Goal: Task Accomplishment & Management: Manage account settings

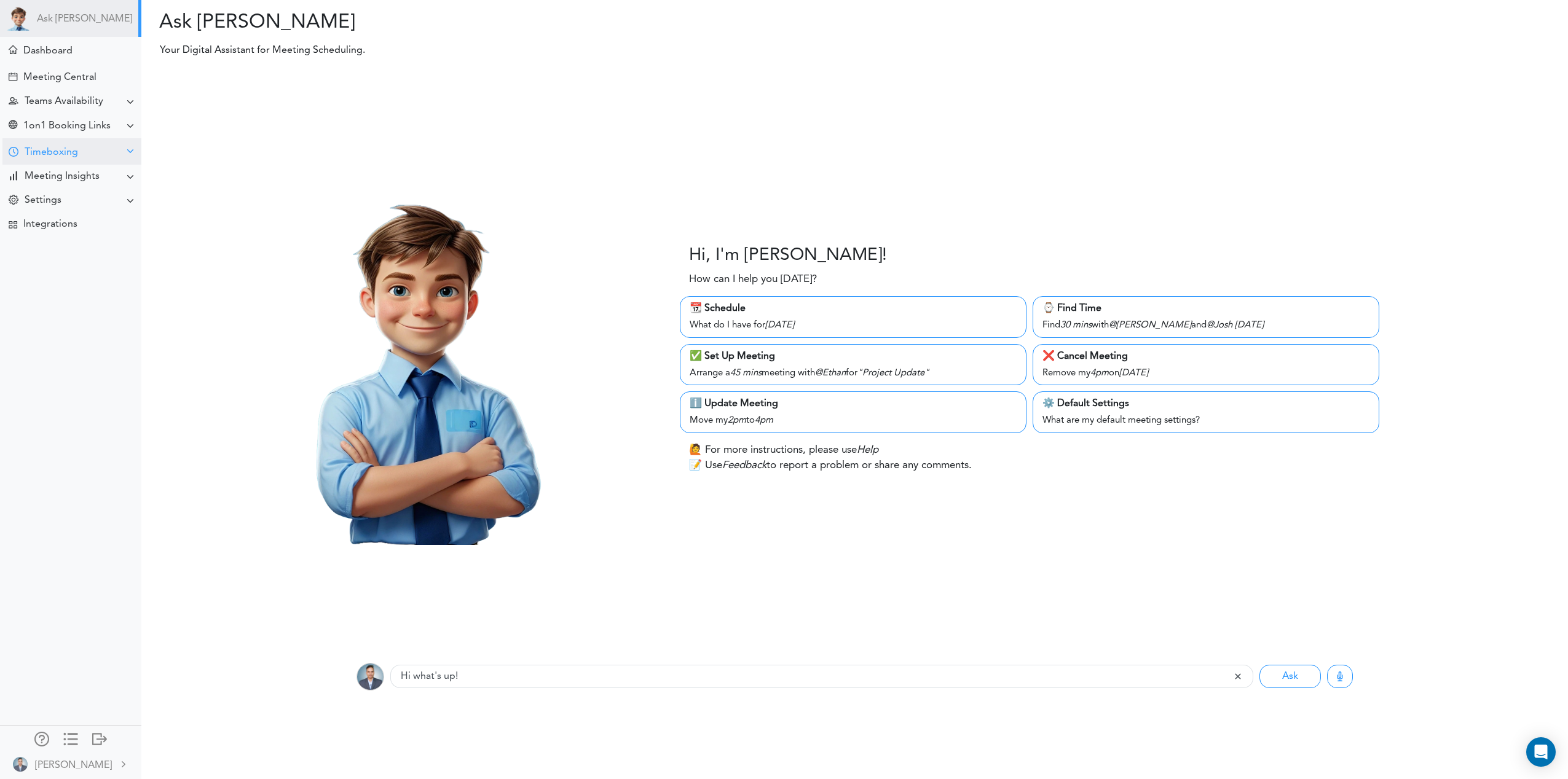
click at [29, 153] on div "Timeboxing" at bounding box center [52, 153] width 54 height 12
click at [45, 172] on div "Goals for [DATE]" at bounding box center [55, 175] width 66 height 6
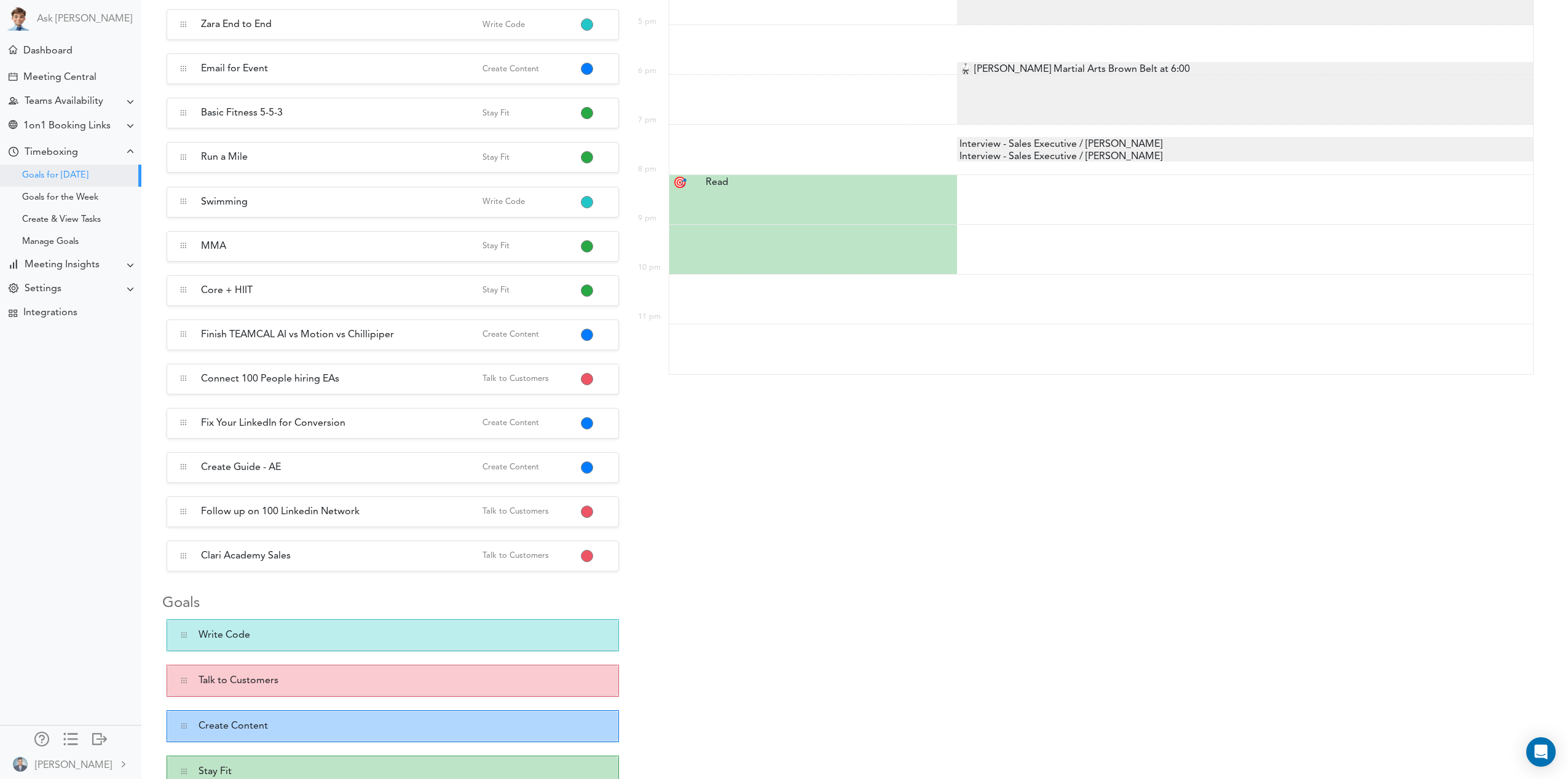
scroll to position [706, 0]
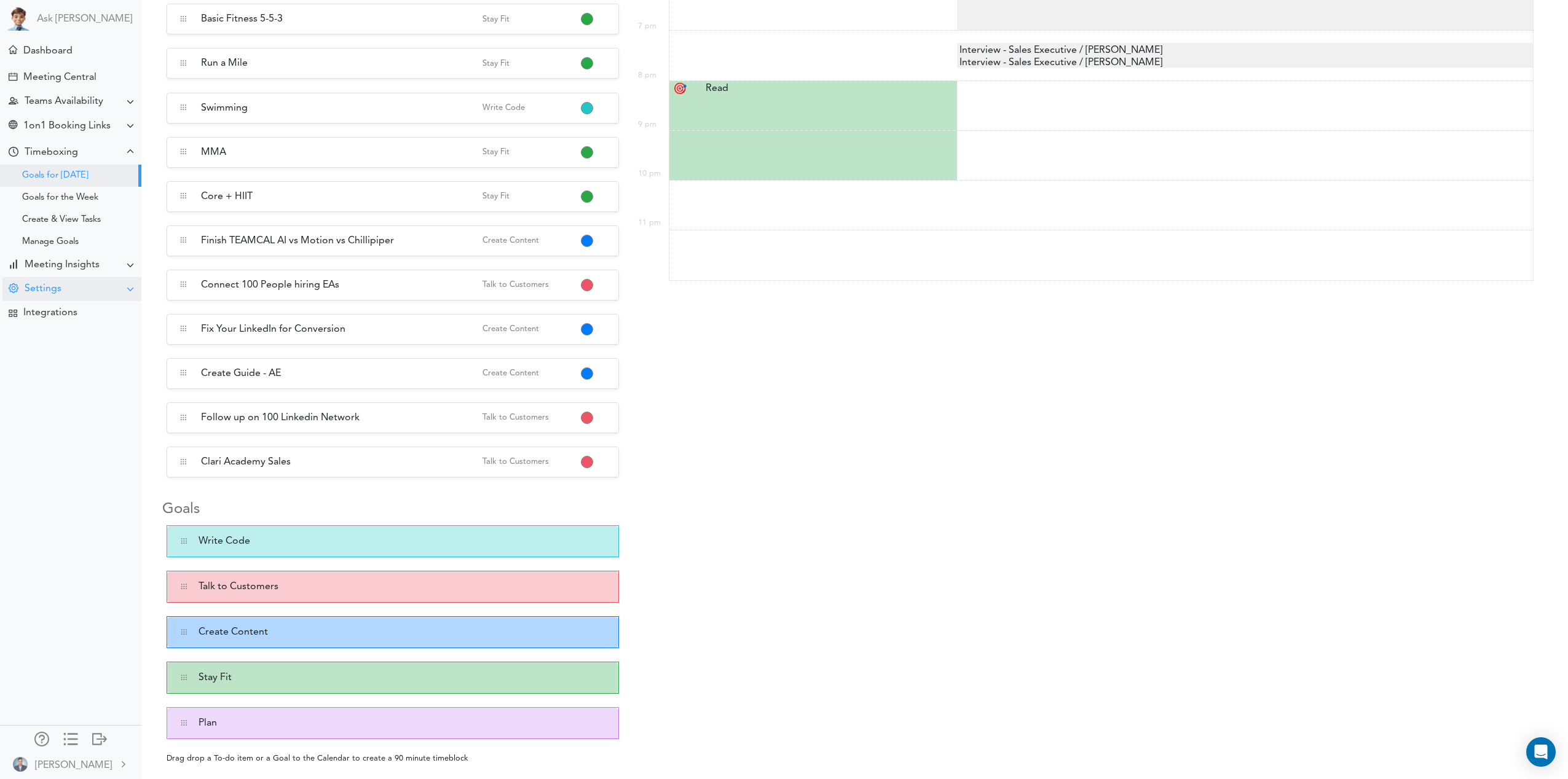
click at [62, 289] on div "Settings" at bounding box center [71, 289] width 139 height 24
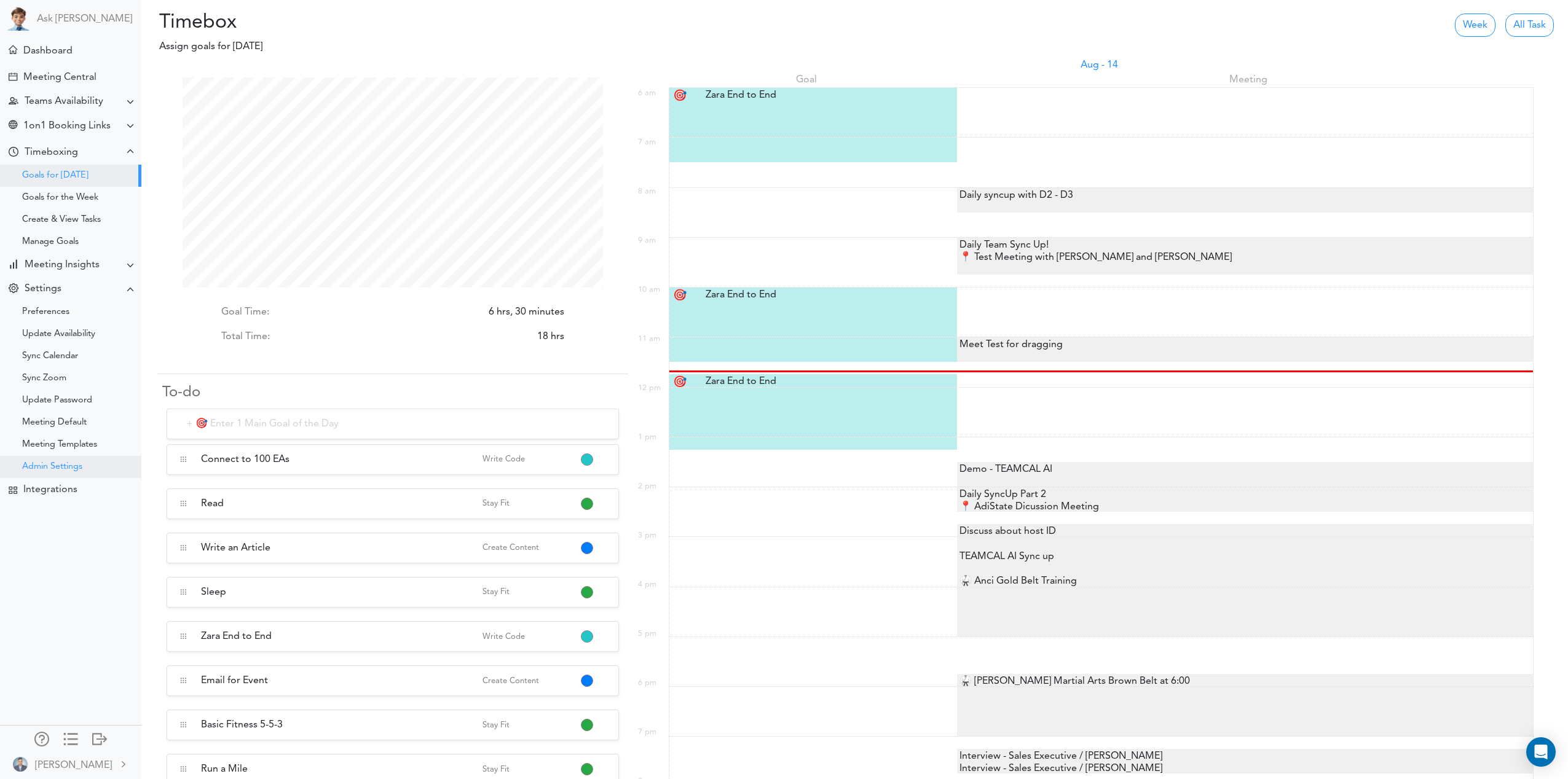
click at [59, 467] on div "Admin Settings" at bounding box center [52, 467] width 60 height 6
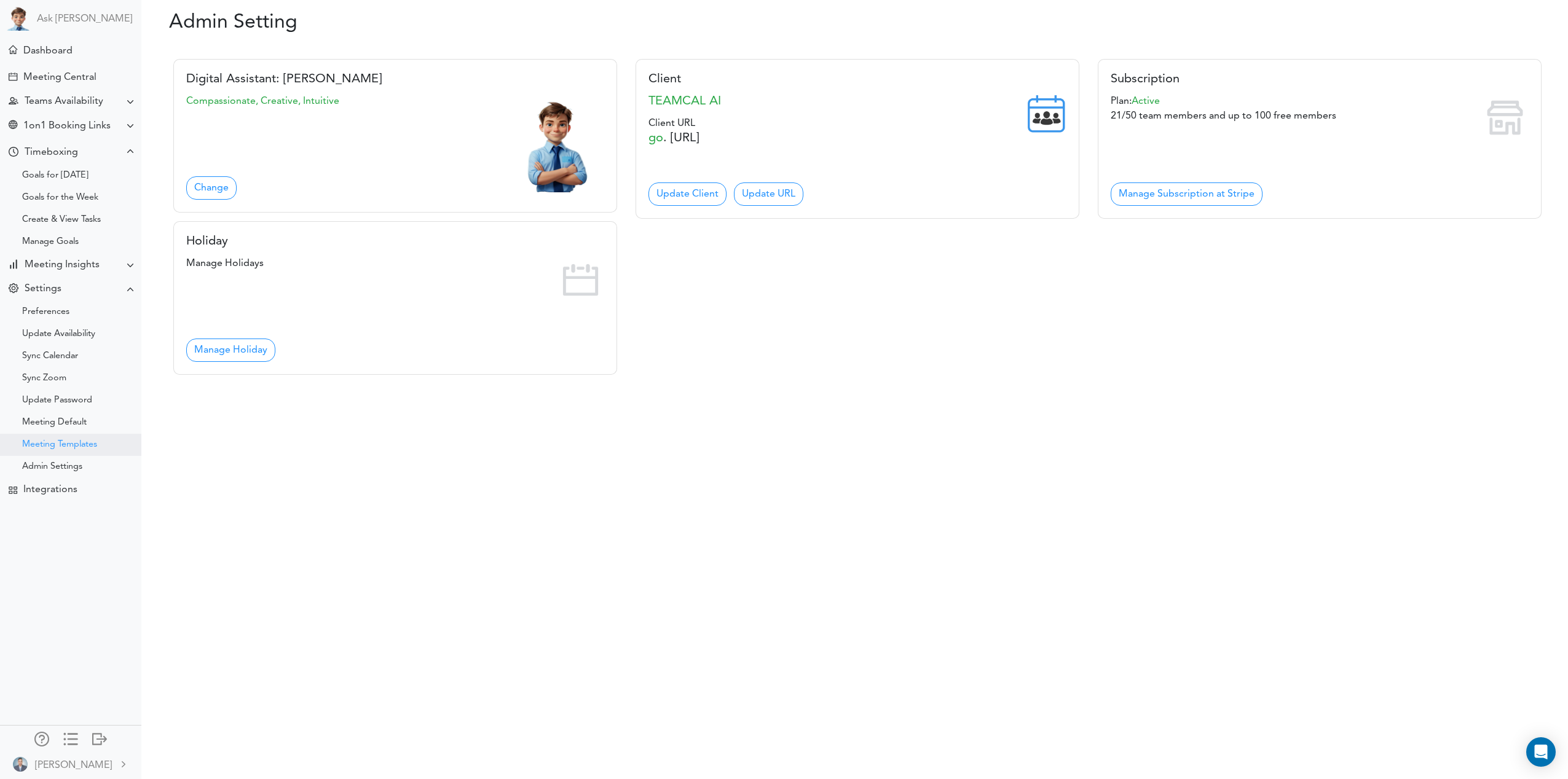
click at [54, 434] on div "Meeting Templates" at bounding box center [71, 445] width 141 height 22
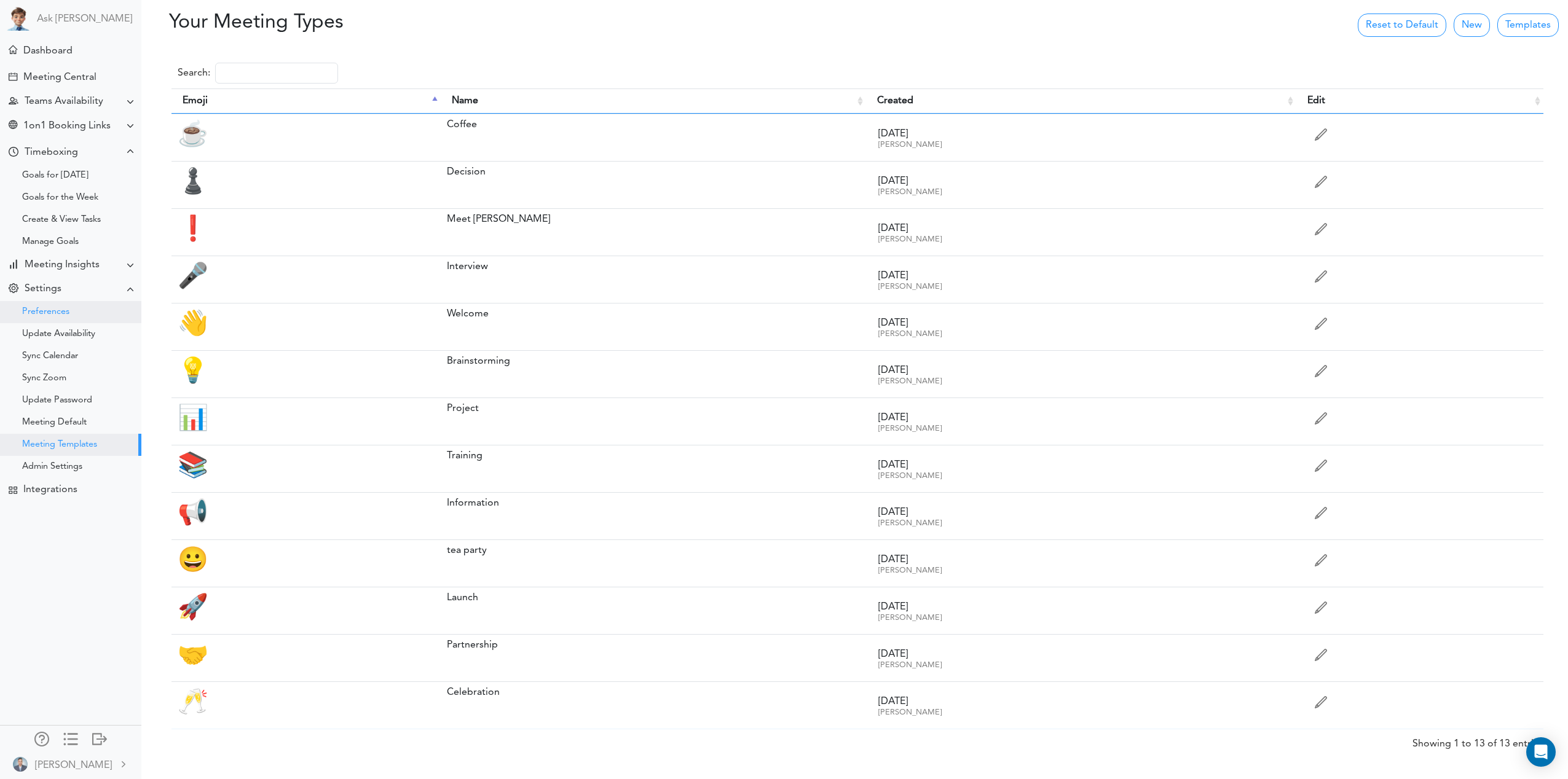
click at [41, 314] on div "Preferences" at bounding box center [45, 312] width 47 height 6
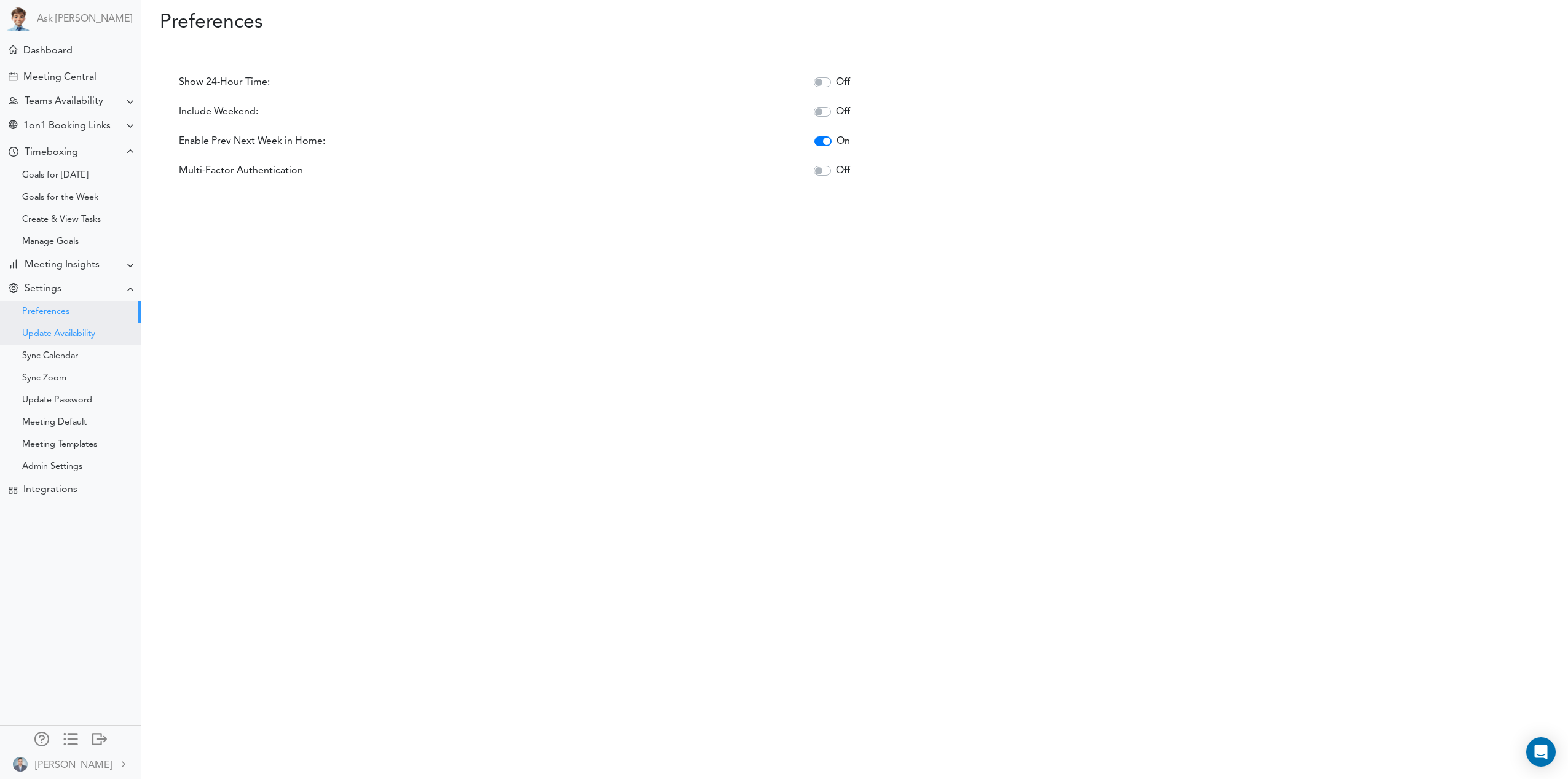
click at [58, 335] on div "Update Availability" at bounding box center [58, 334] width 73 height 6
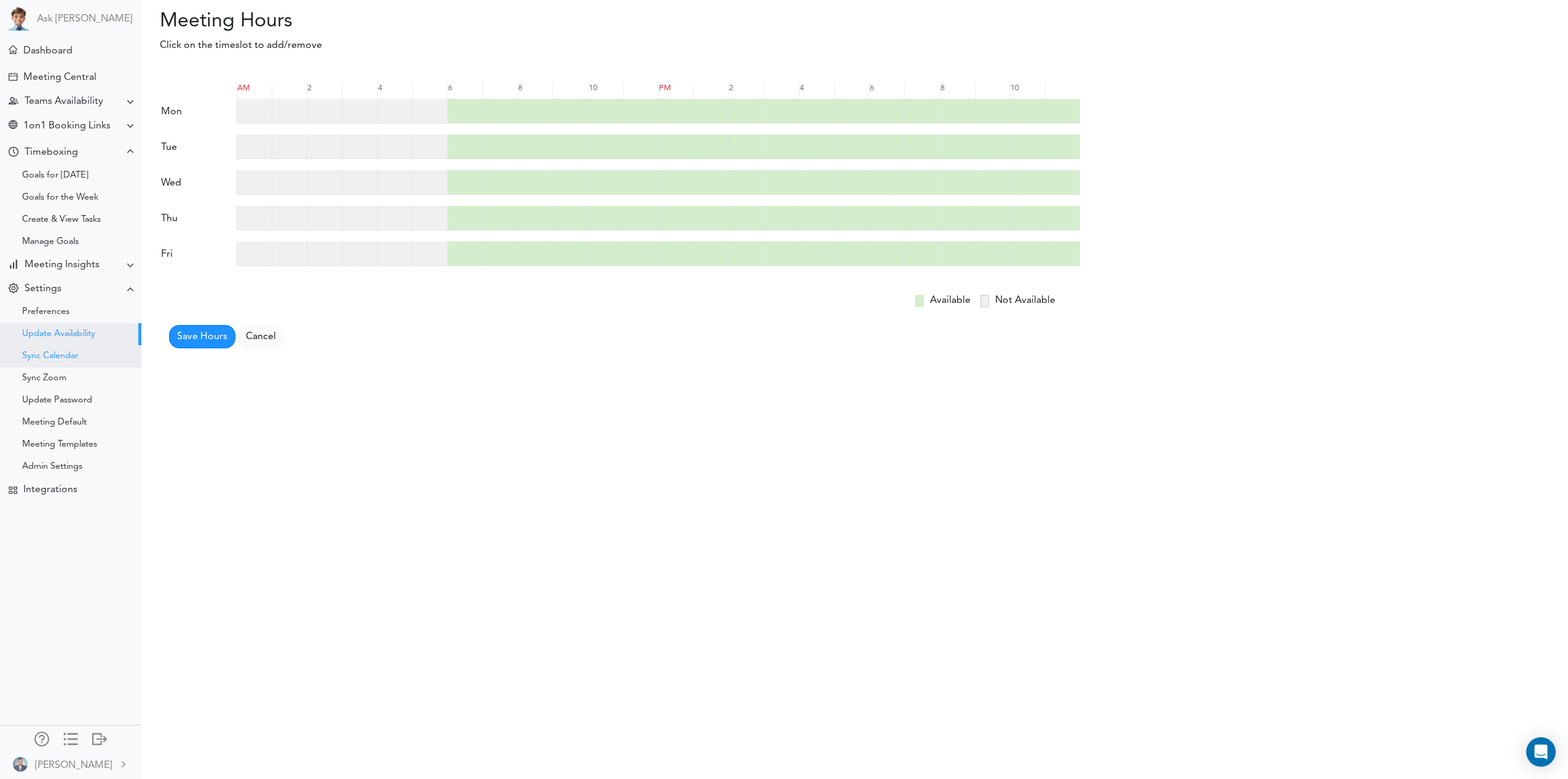
click at [57, 356] on div "Sync Calendar" at bounding box center [50, 356] width 56 height 6
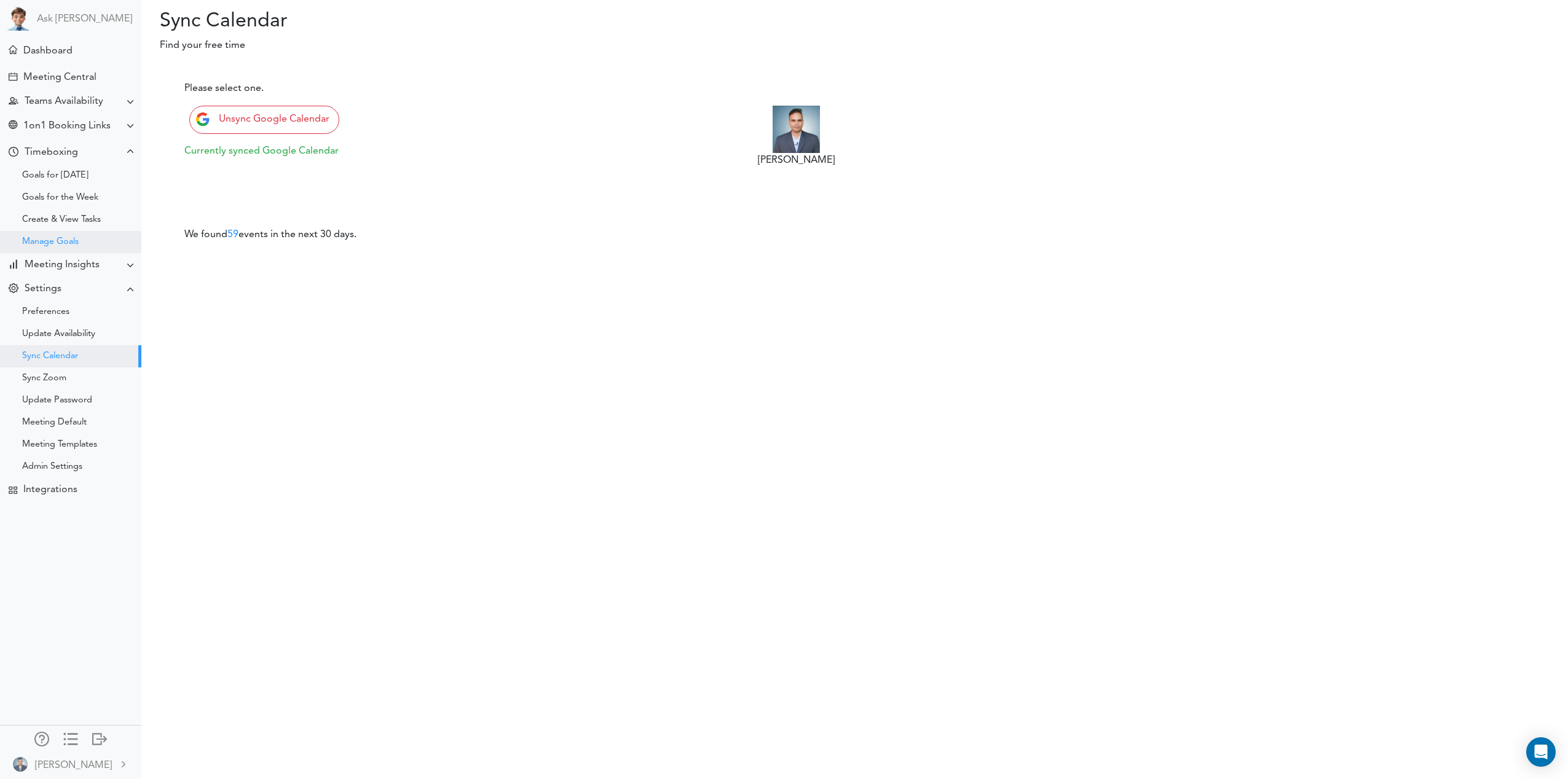
click at [54, 242] on div "Manage Goals" at bounding box center [50, 242] width 57 height 6
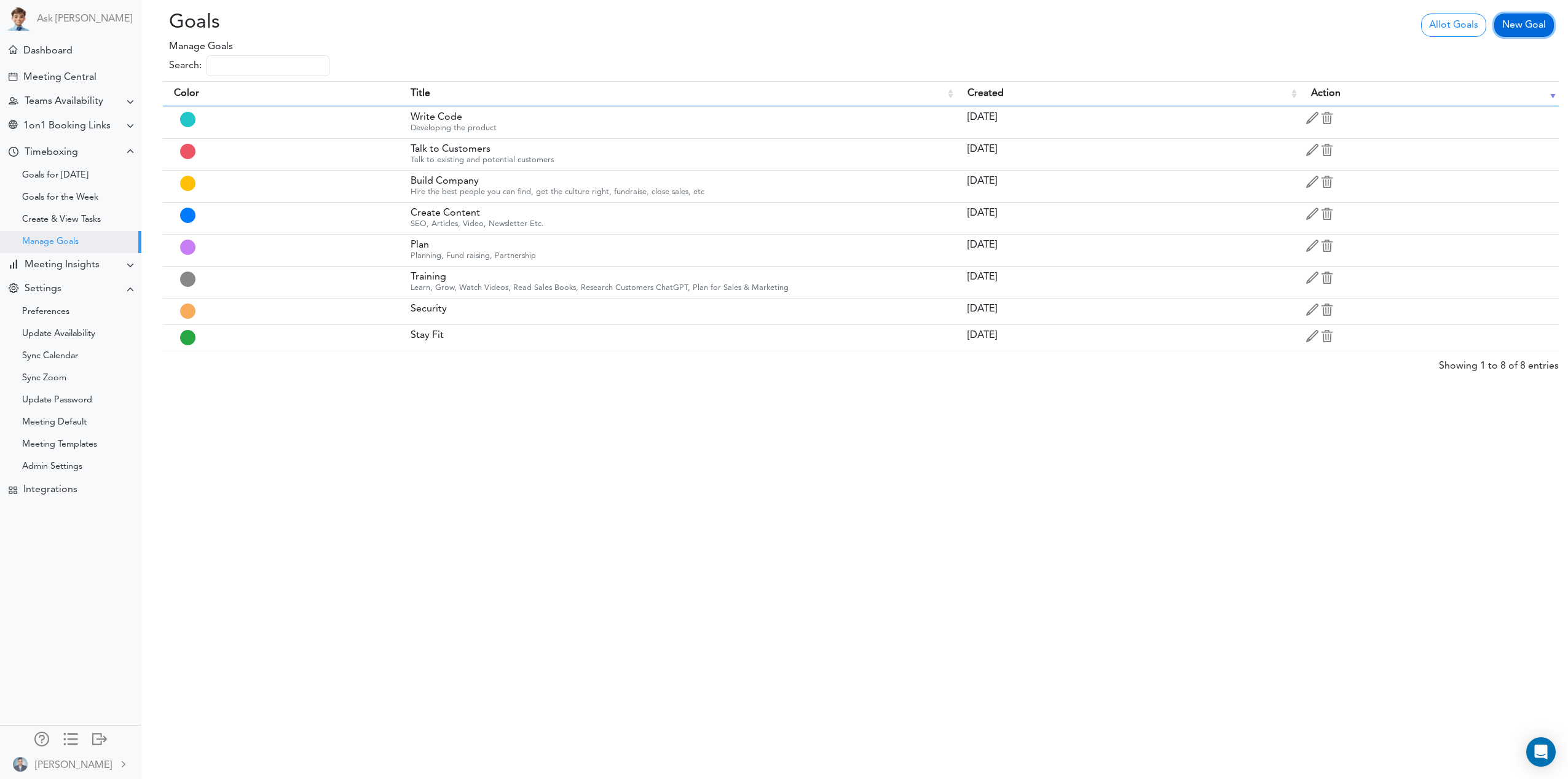
click at [1524, 26] on link "New Goal" at bounding box center [1524, 25] width 59 height 23
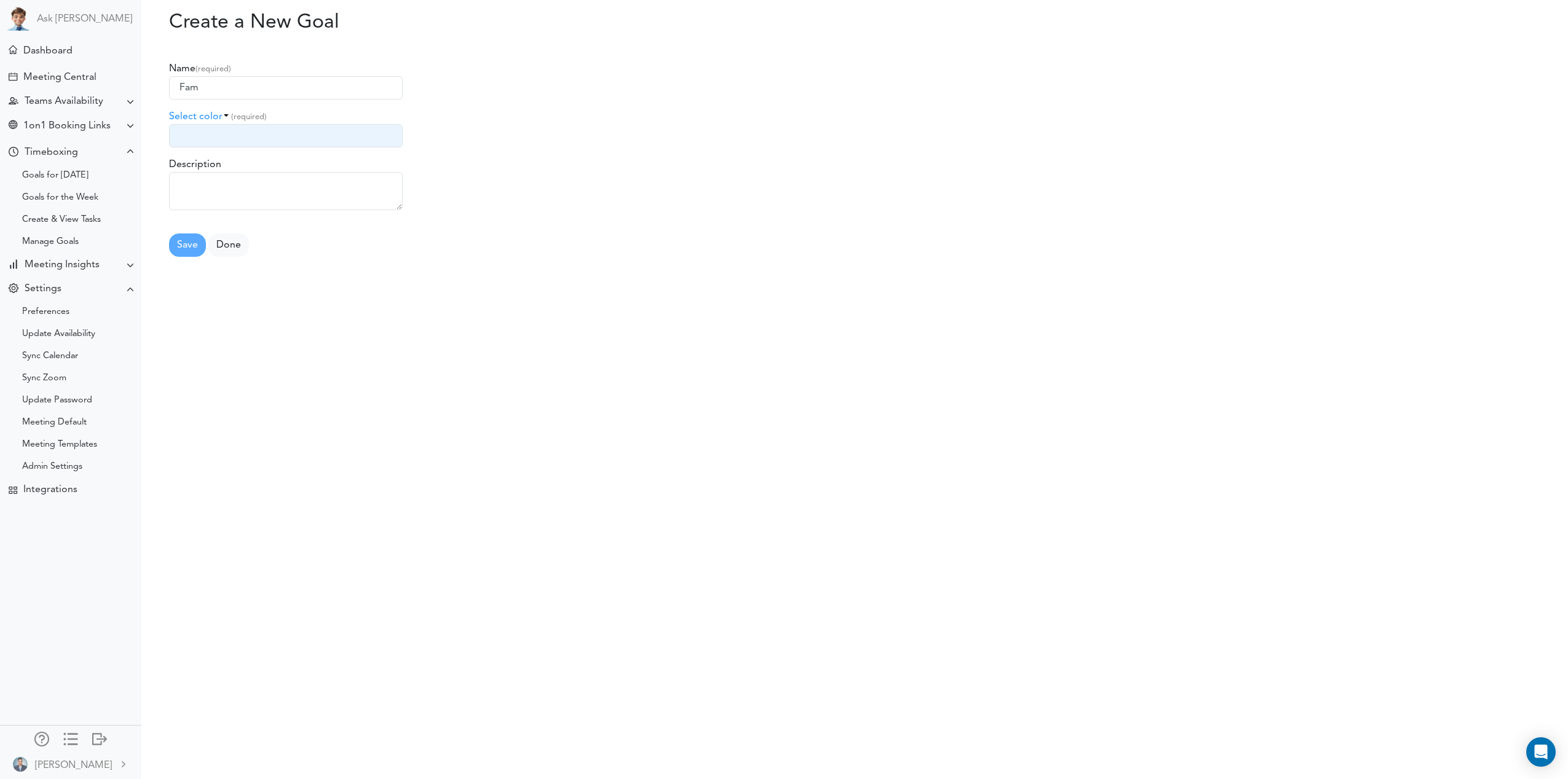
type input "Fam"
click at [219, 115] on div "Select color (required)" at bounding box center [509, 117] width 681 height 15
click at [240, 308] on li "green" at bounding box center [219, 306] width 68 height 15
type input "green"
drag, startPoint x: 192, startPoint y: 244, endPoint x: 364, endPoint y: 224, distance: 173.2
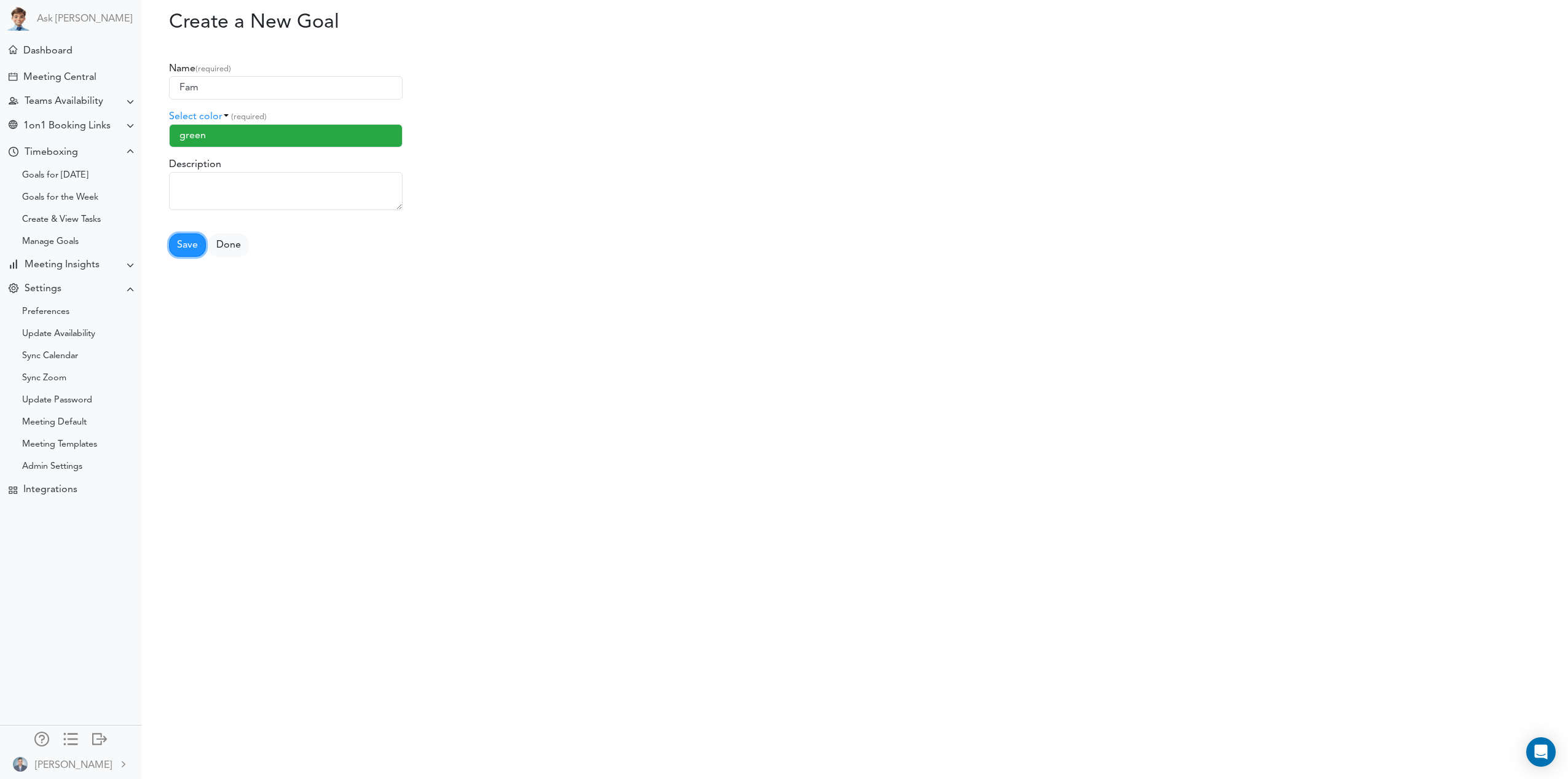
click at [192, 244] on button "Save" at bounding box center [187, 245] width 37 height 23
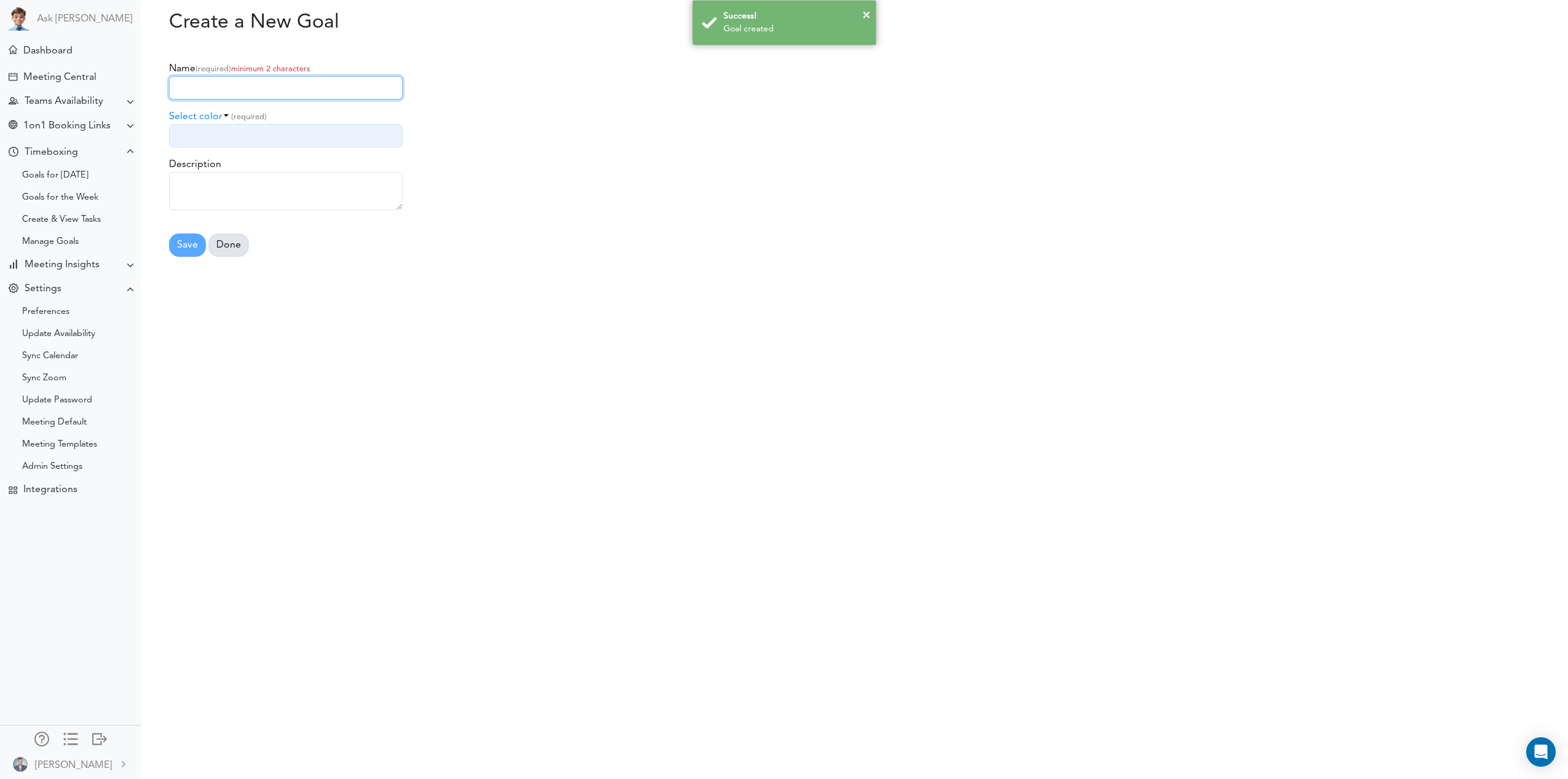
click at [224, 243] on link "Done" at bounding box center [228, 245] width 40 height 23
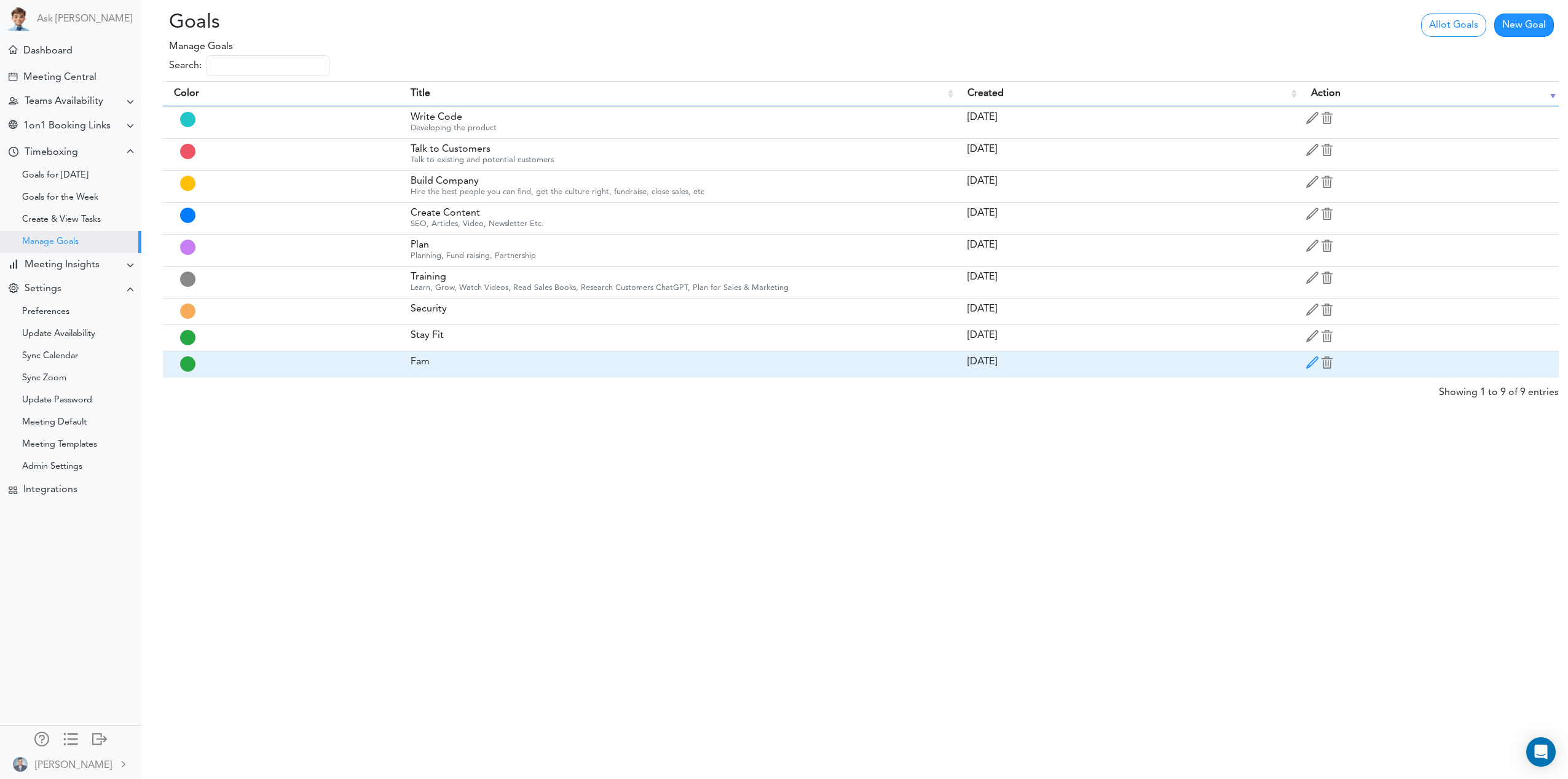
click at [1312, 359] on span at bounding box center [1312, 365] width 12 height 12
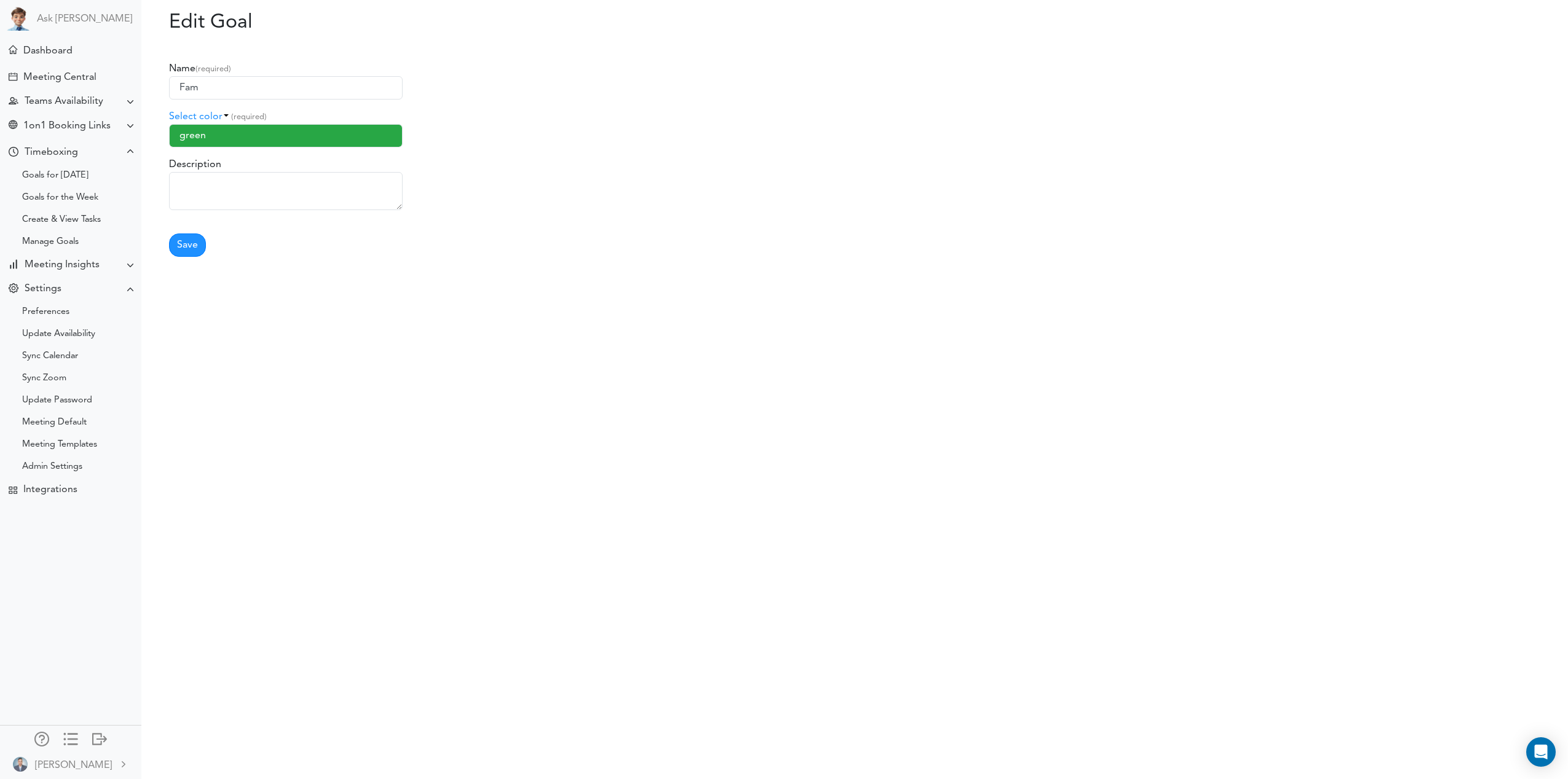
click at [198, 119] on div "Select color (required)" at bounding box center [509, 117] width 681 height 15
click at [223, 199] on span "purple" at bounding box center [219, 196] width 30 height 10
type input "purple"
click at [185, 250] on button "Save" at bounding box center [187, 245] width 37 height 23
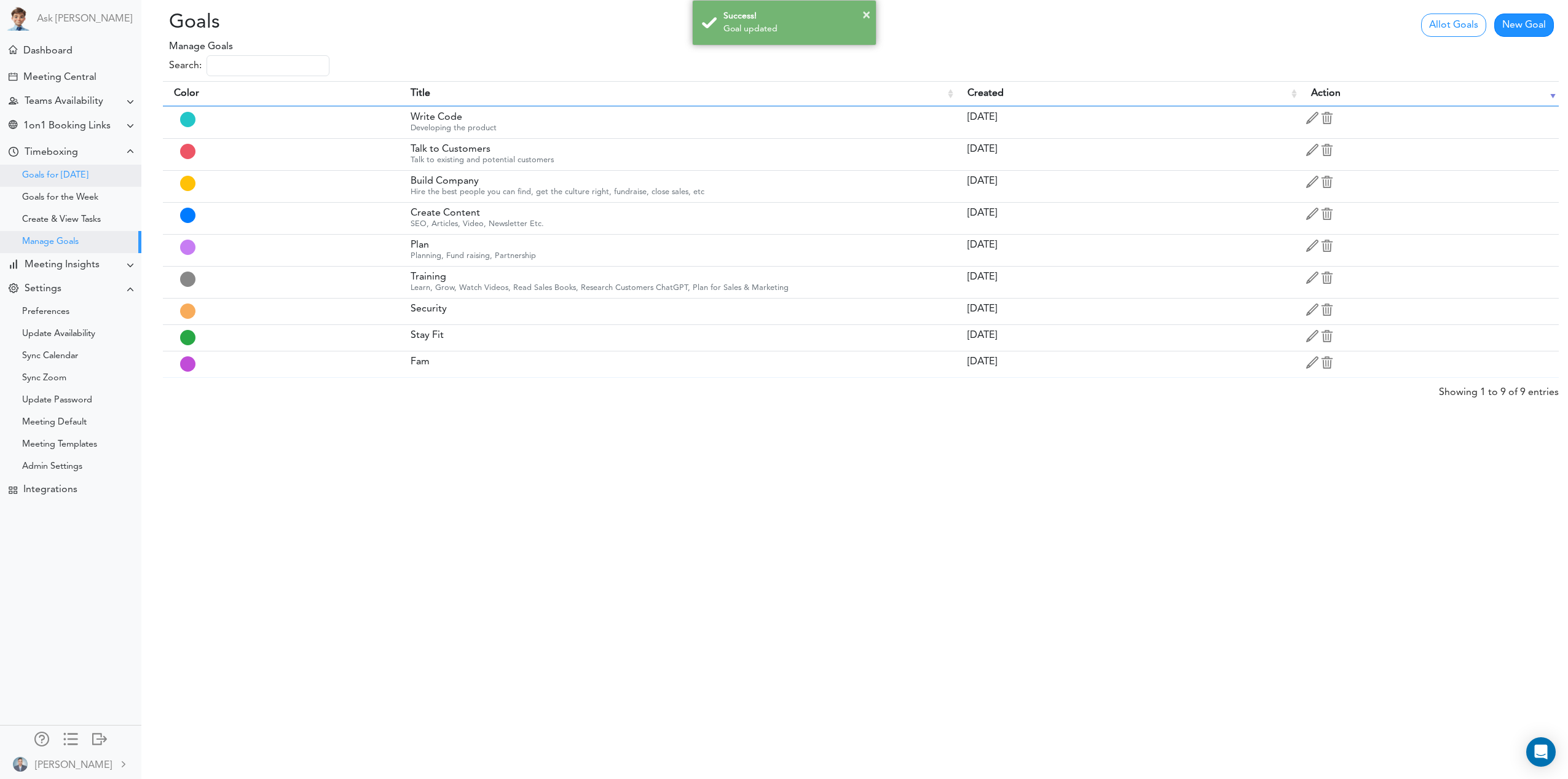
click at [59, 170] on div "Goals for [DATE]" at bounding box center [71, 175] width 141 height 22
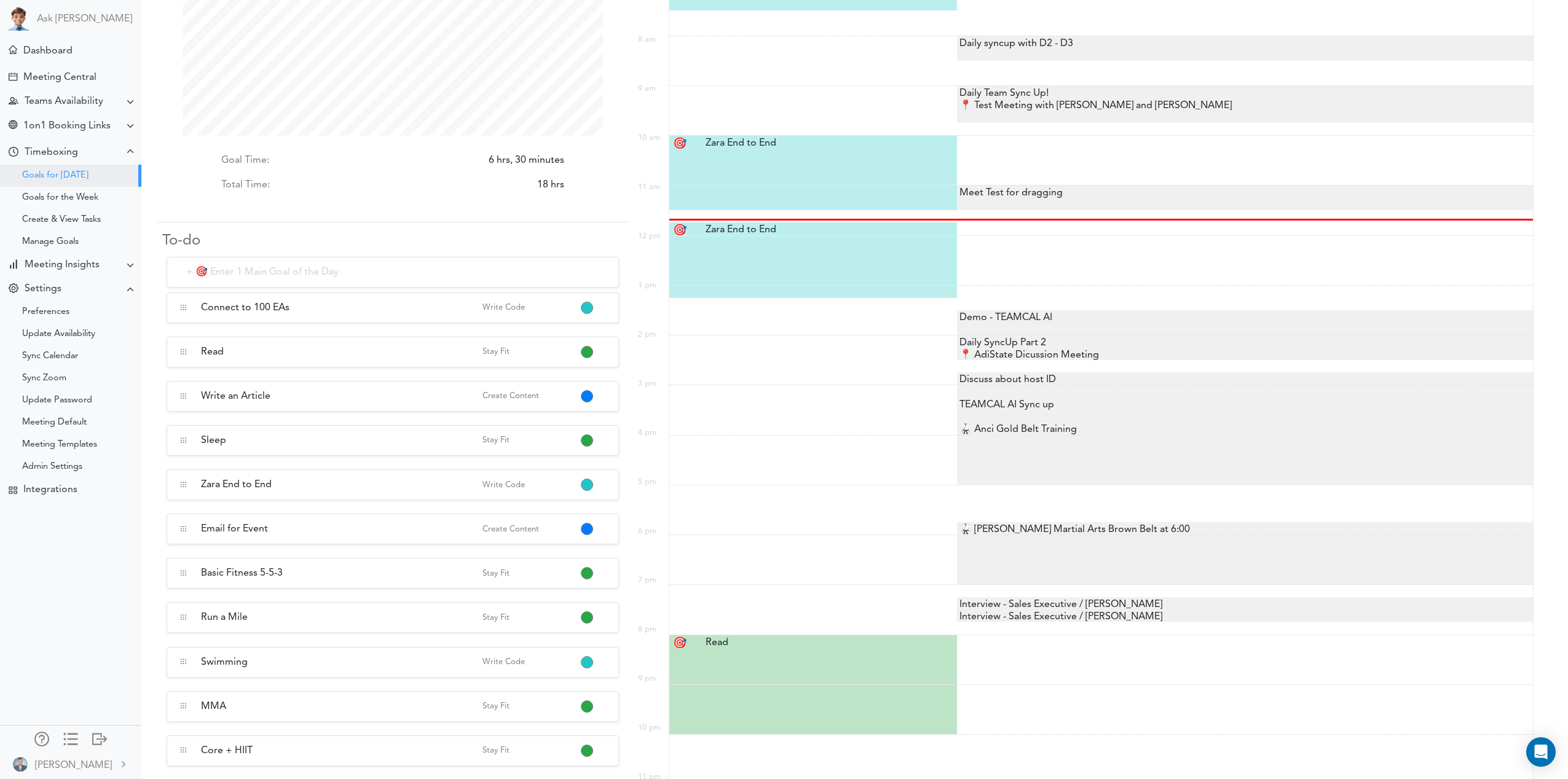
scroll to position [156, 0]
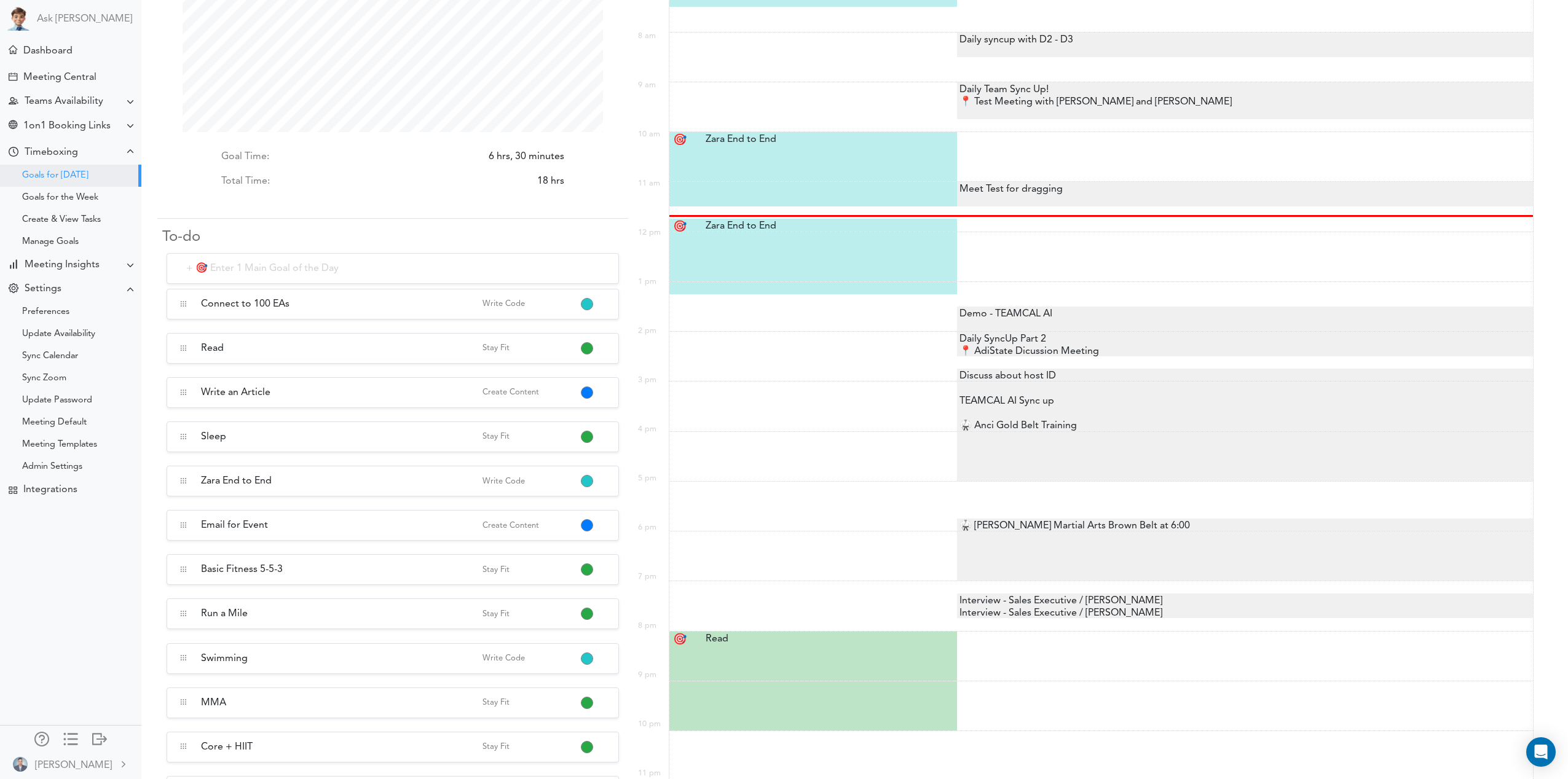
click at [1050, 350] on div "📍 AdiState Dicussion Meeting" at bounding box center [1028, 351] width 142 height 15
click at [702, 336] on div "Assign Timebox" at bounding box center [813, 337] width 238 height 12
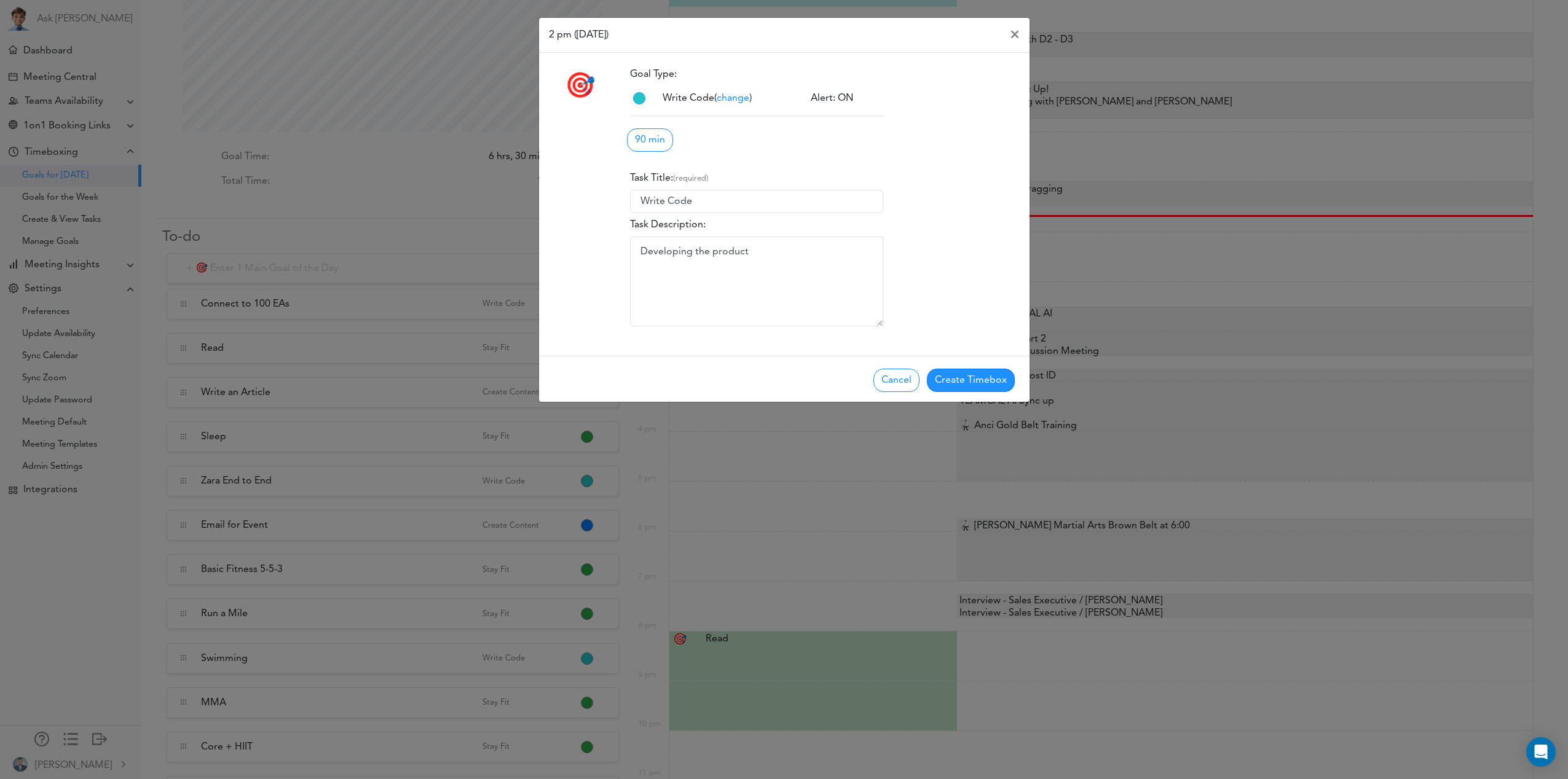
click at [743, 100] on span "change" at bounding box center [733, 98] width 33 height 10
click at [904, 148] on div "Goal Type: Write Code change 30 min 525 1" at bounding box center [825, 199] width 407 height 274
click at [890, 373] on button "Cancel" at bounding box center [896, 380] width 46 height 23
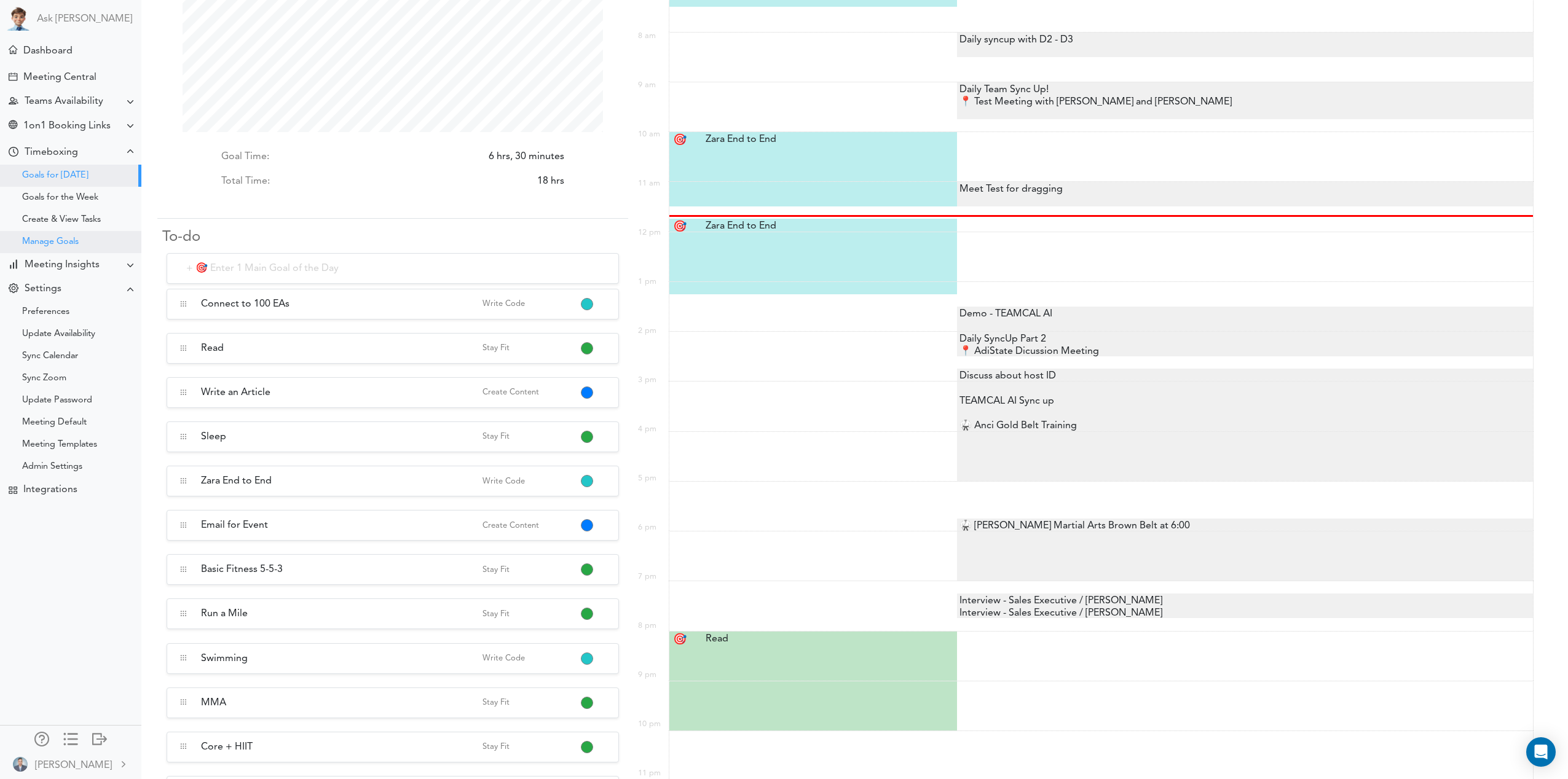
click at [55, 240] on div "Manage Goals" at bounding box center [50, 242] width 57 height 6
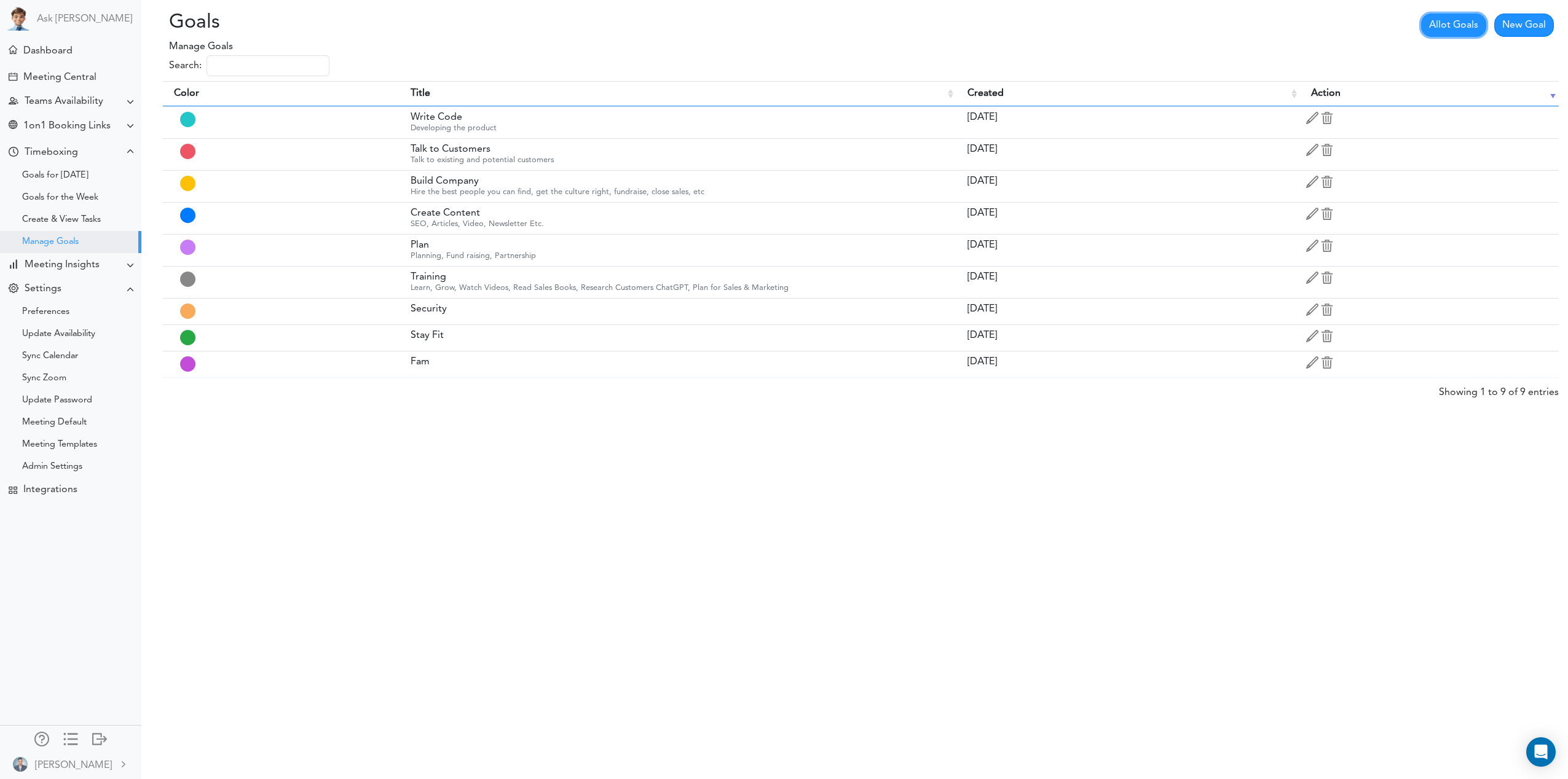
click at [1454, 23] on link "Allot Goals" at bounding box center [1453, 25] width 65 height 23
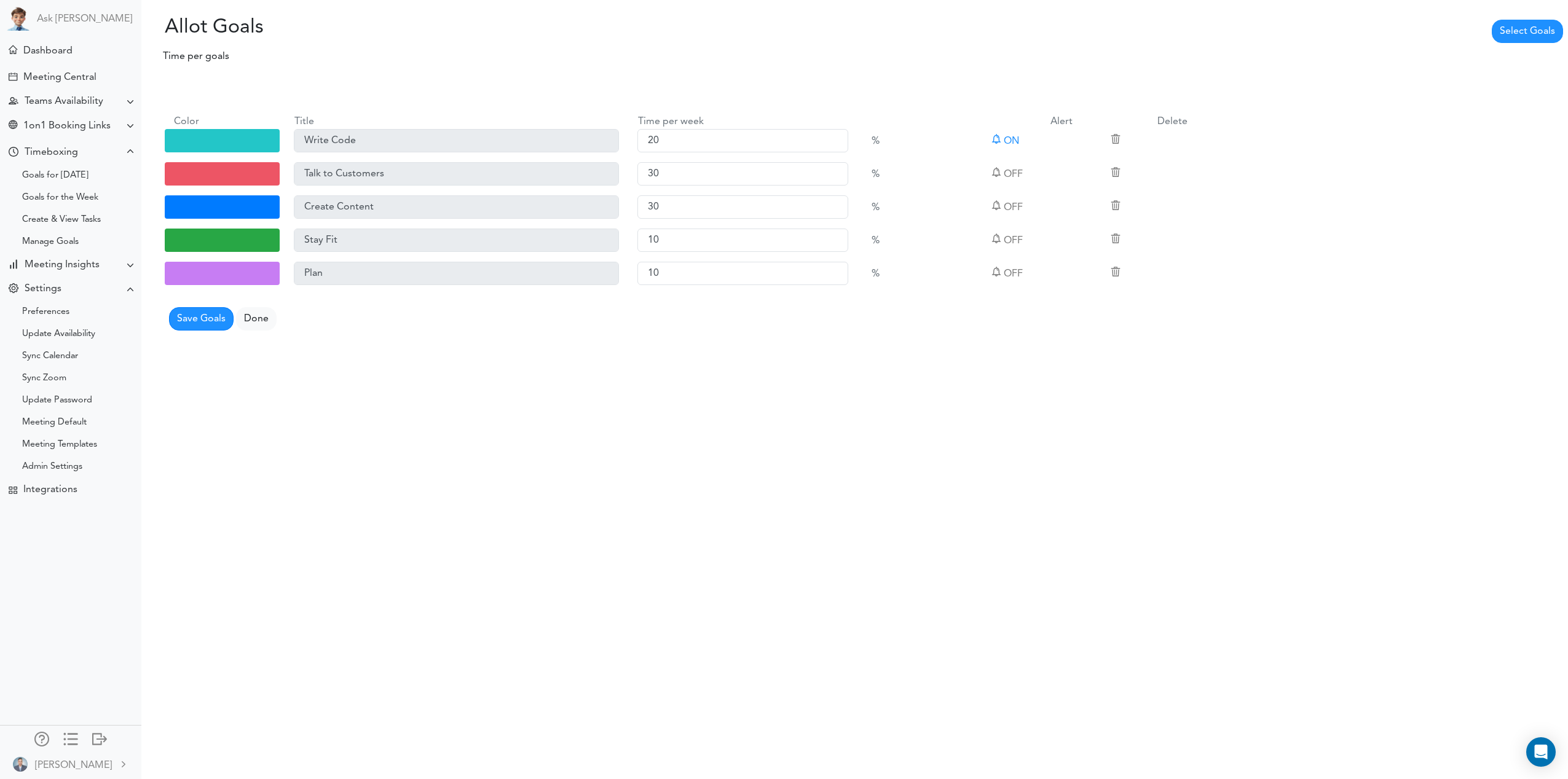
click at [1529, 35] on link "Select Goals" at bounding box center [1527, 31] width 71 height 23
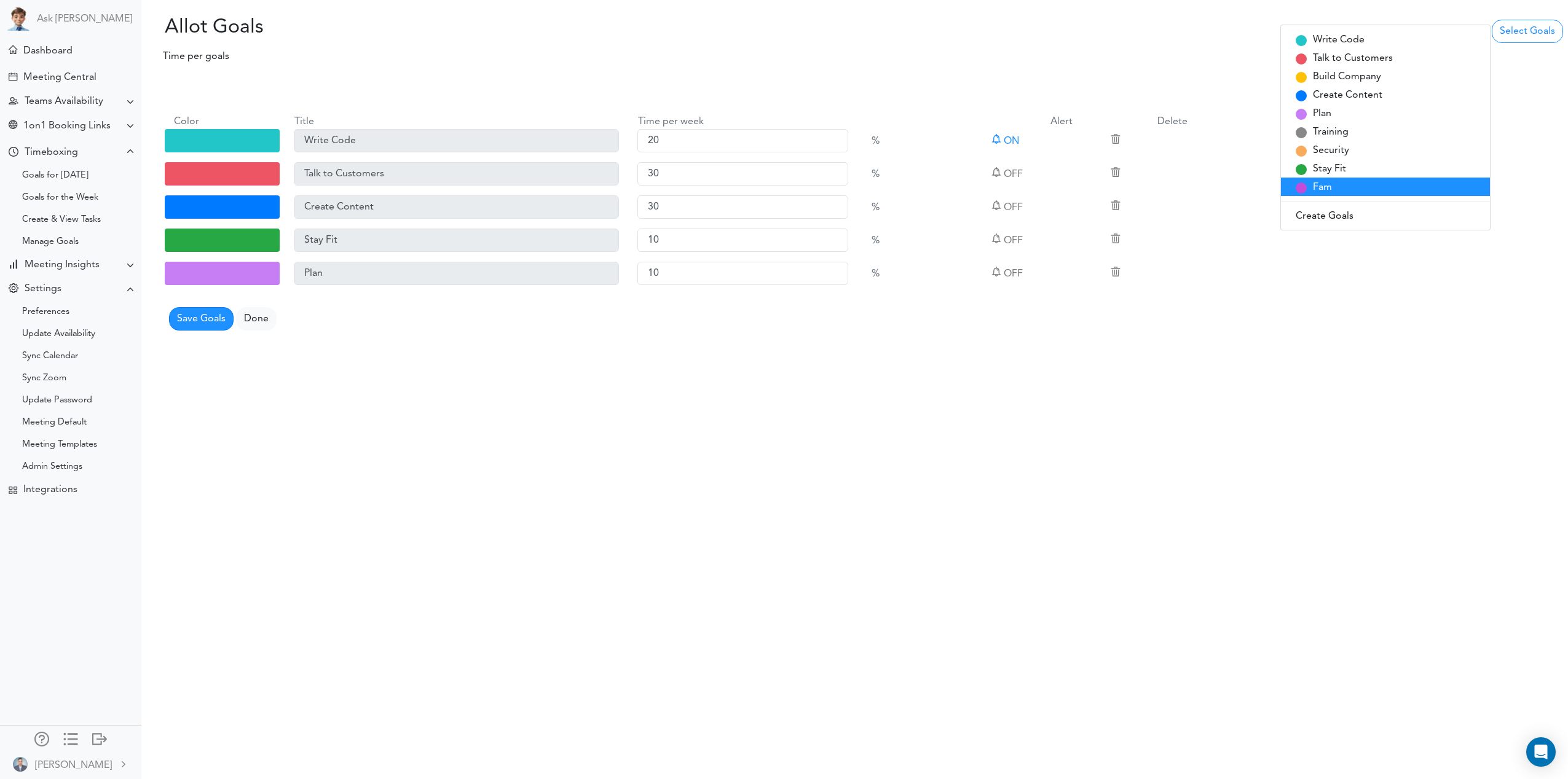
click at [1320, 192] on span "Fam" at bounding box center [1322, 187] width 19 height 13
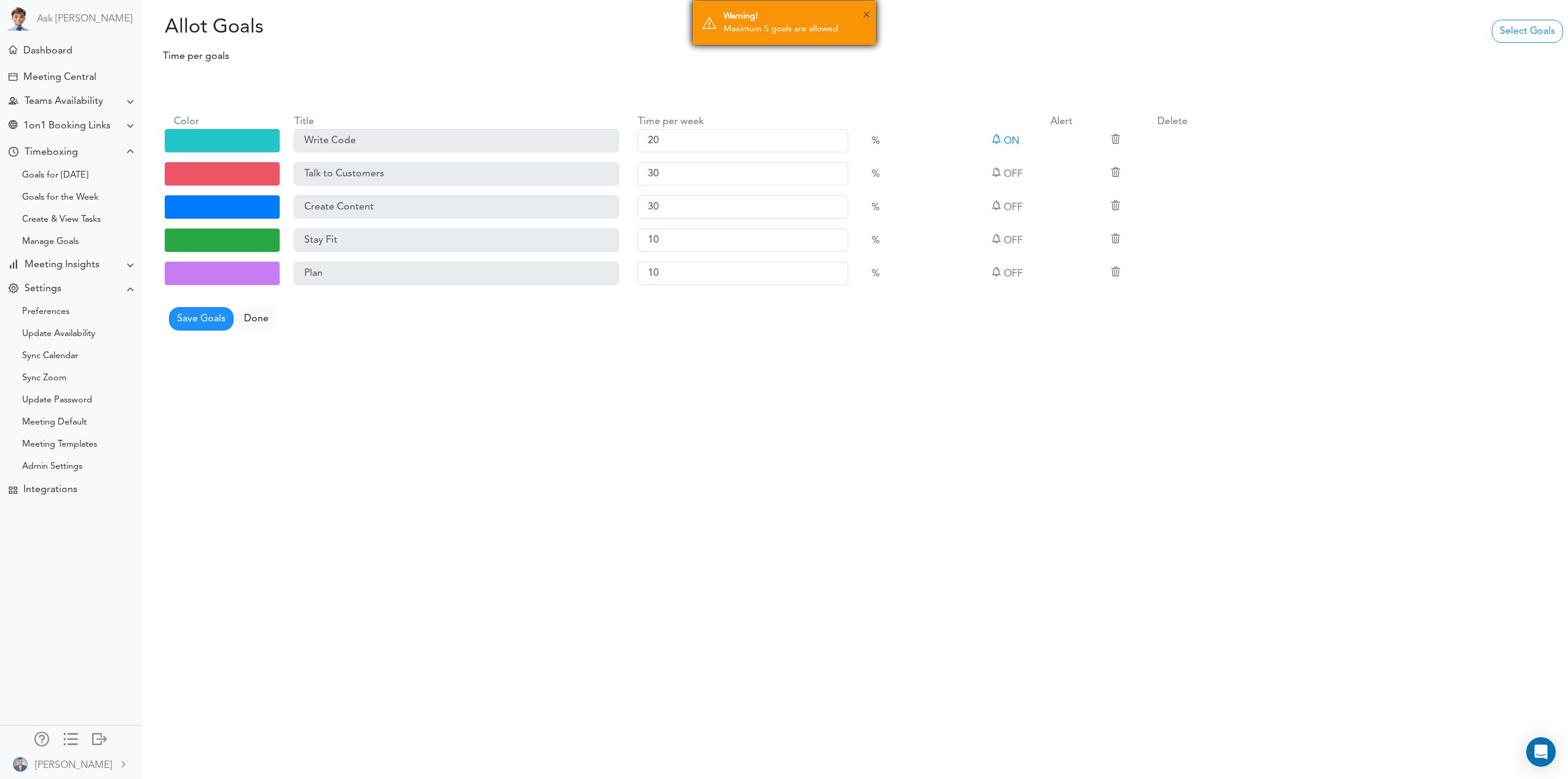
click at [871, 16] on div "× Warning! Maximum 5 goals are allowed" at bounding box center [784, 23] width 185 height 45
